Goal: Transaction & Acquisition: Subscribe to service/newsletter

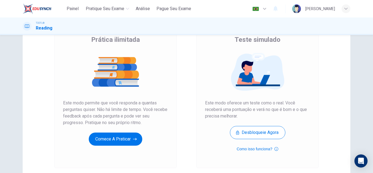
scroll to position [38, 0]
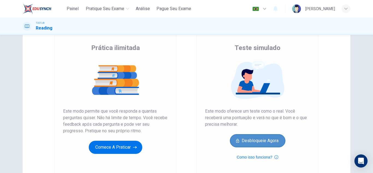
click at [251, 134] on button "Desbloqueie agora" at bounding box center [257, 140] width 55 height 13
